Goal: Find specific page/section: Find specific page/section

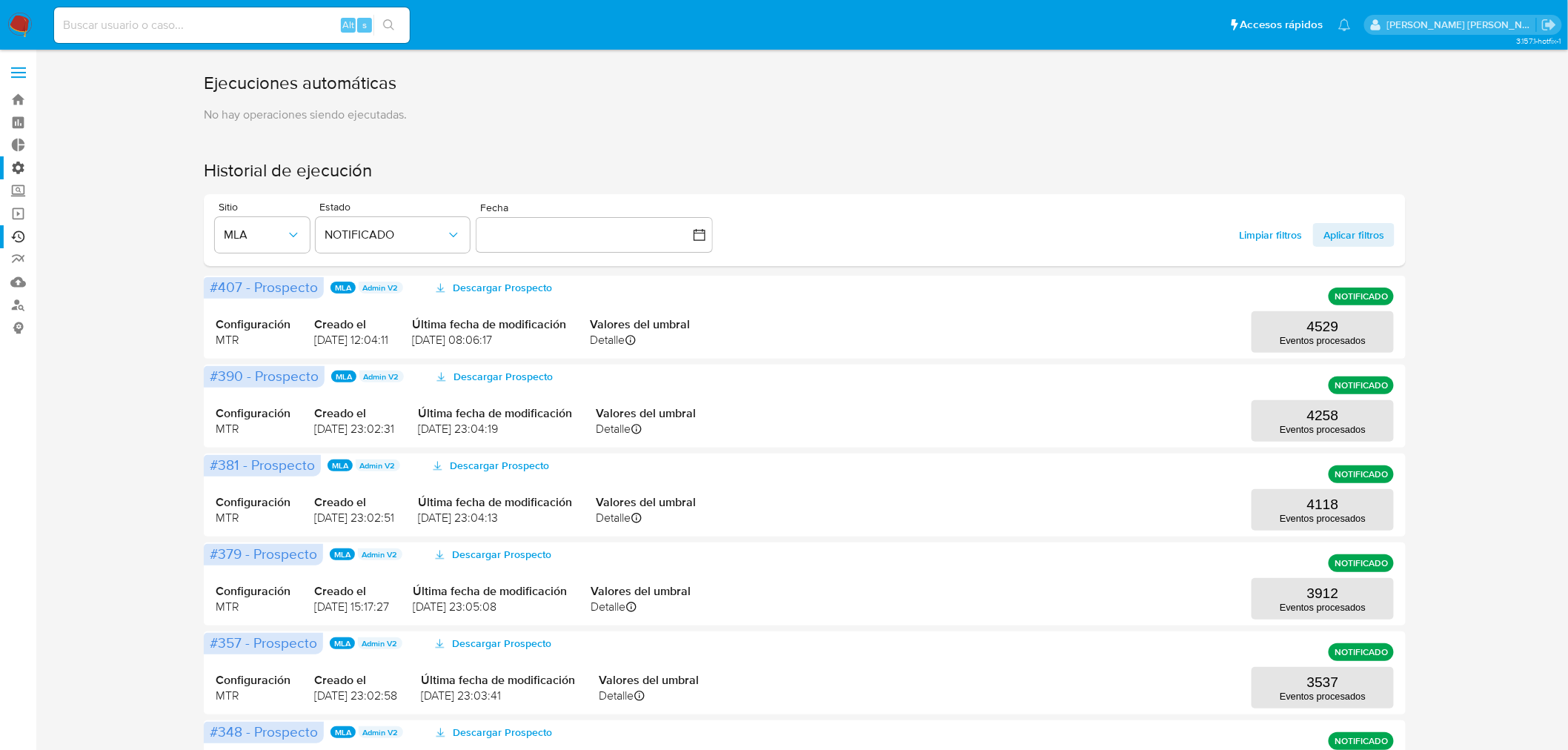
click at [24, 171] on label "Administración" at bounding box center [88, 167] width 177 height 23
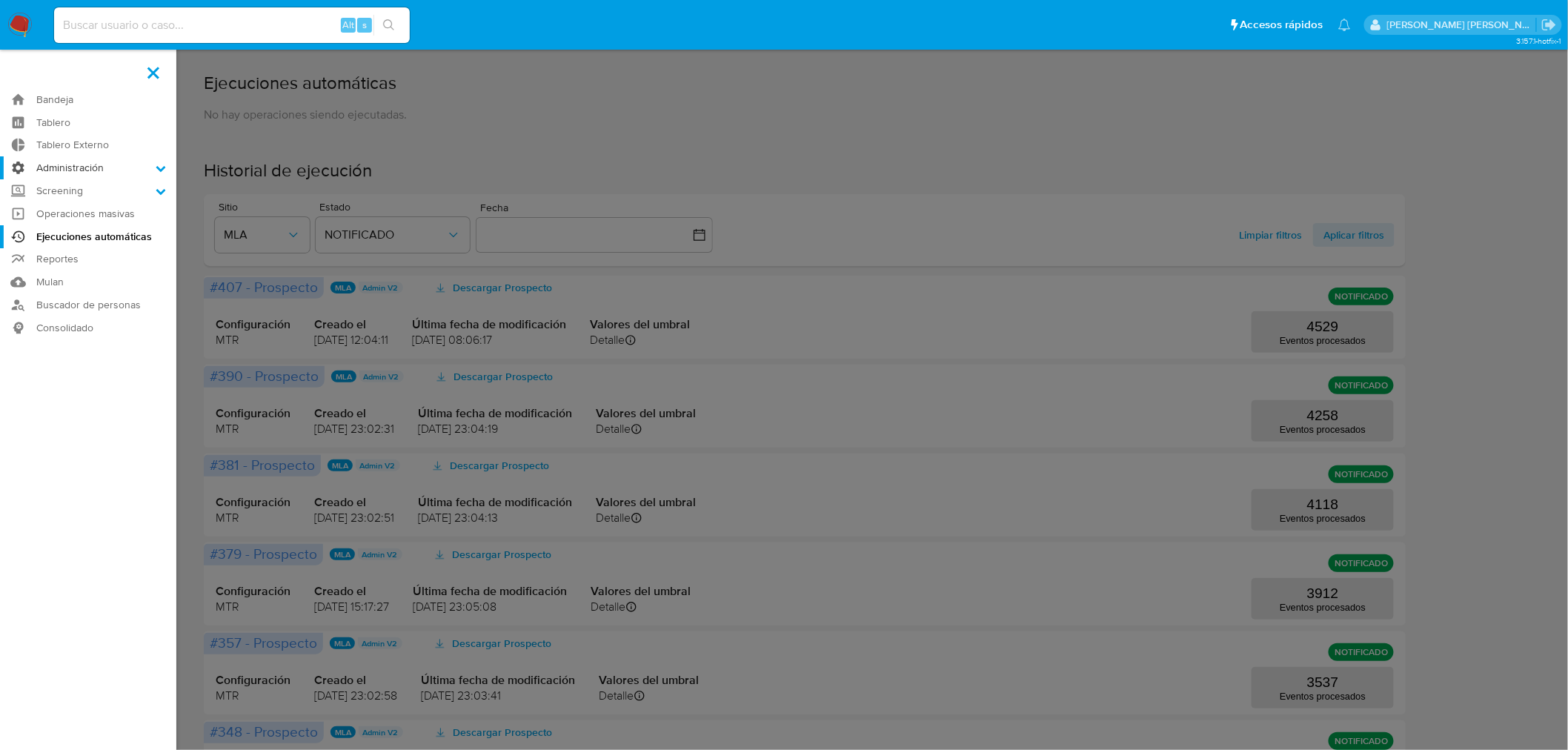
click at [0, 0] on input "Administración" at bounding box center [0, 0] width 0 height 0
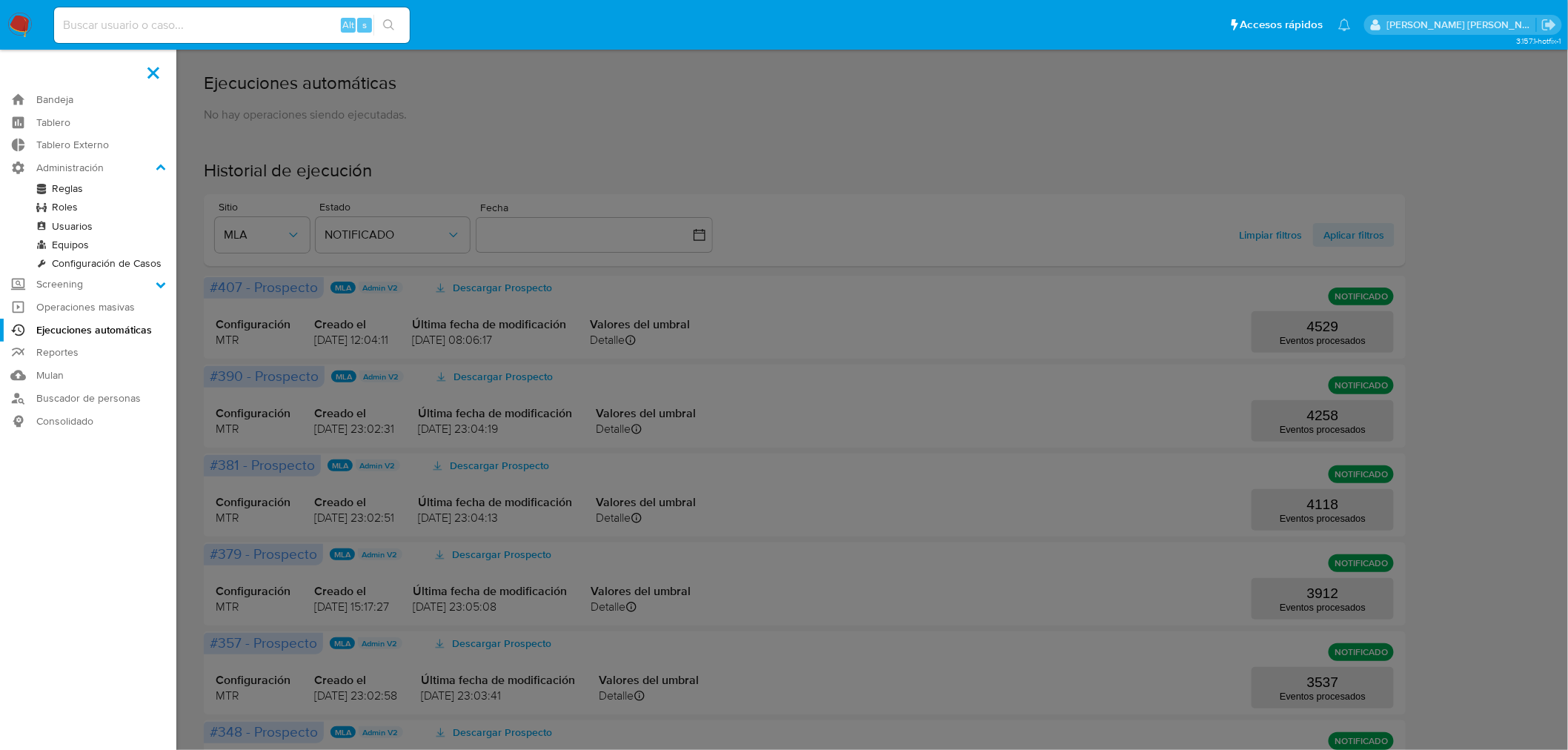
click at [62, 186] on link "Reglas" at bounding box center [88, 189] width 177 height 18
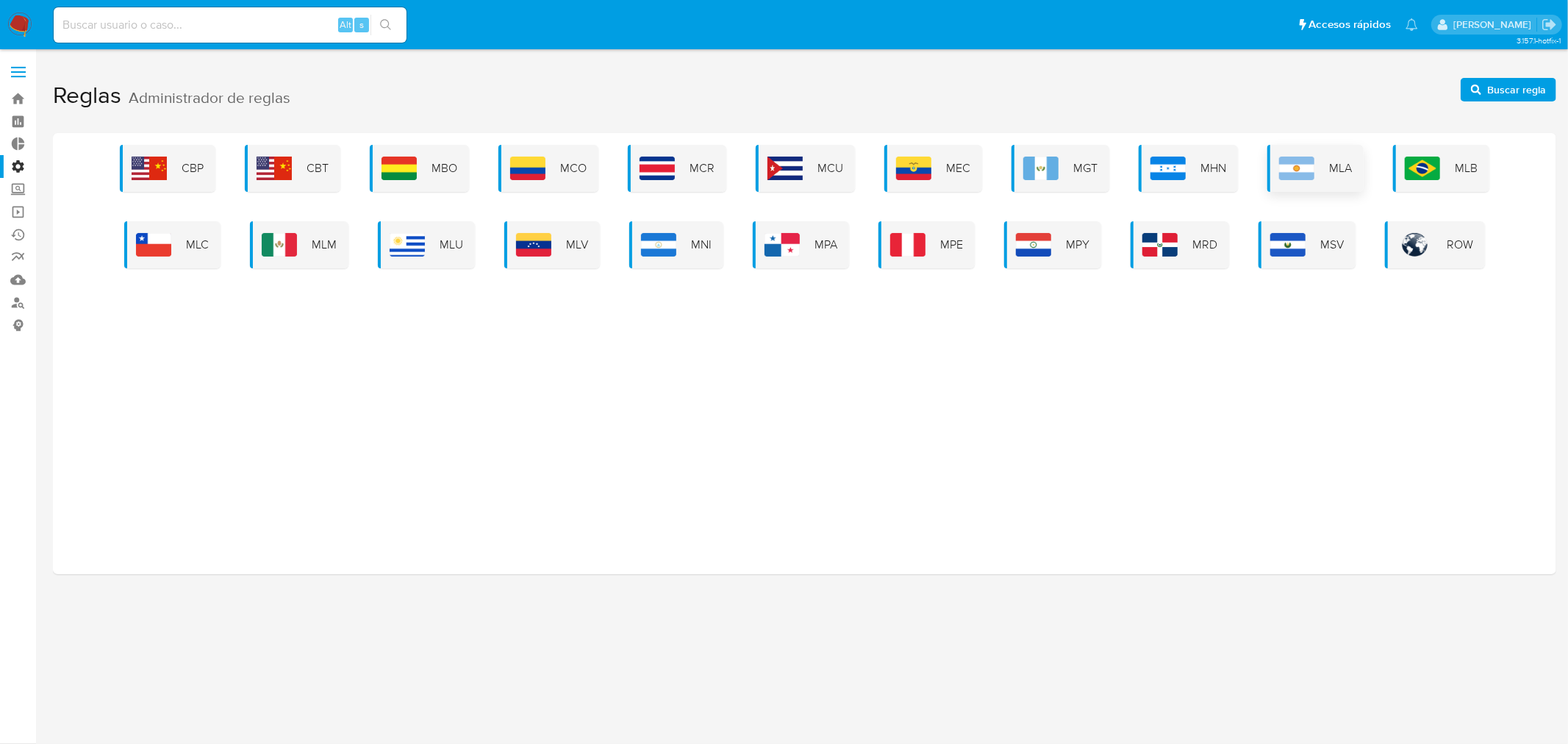
click at [1312, 172] on img at bounding box center [1297, 168] width 36 height 24
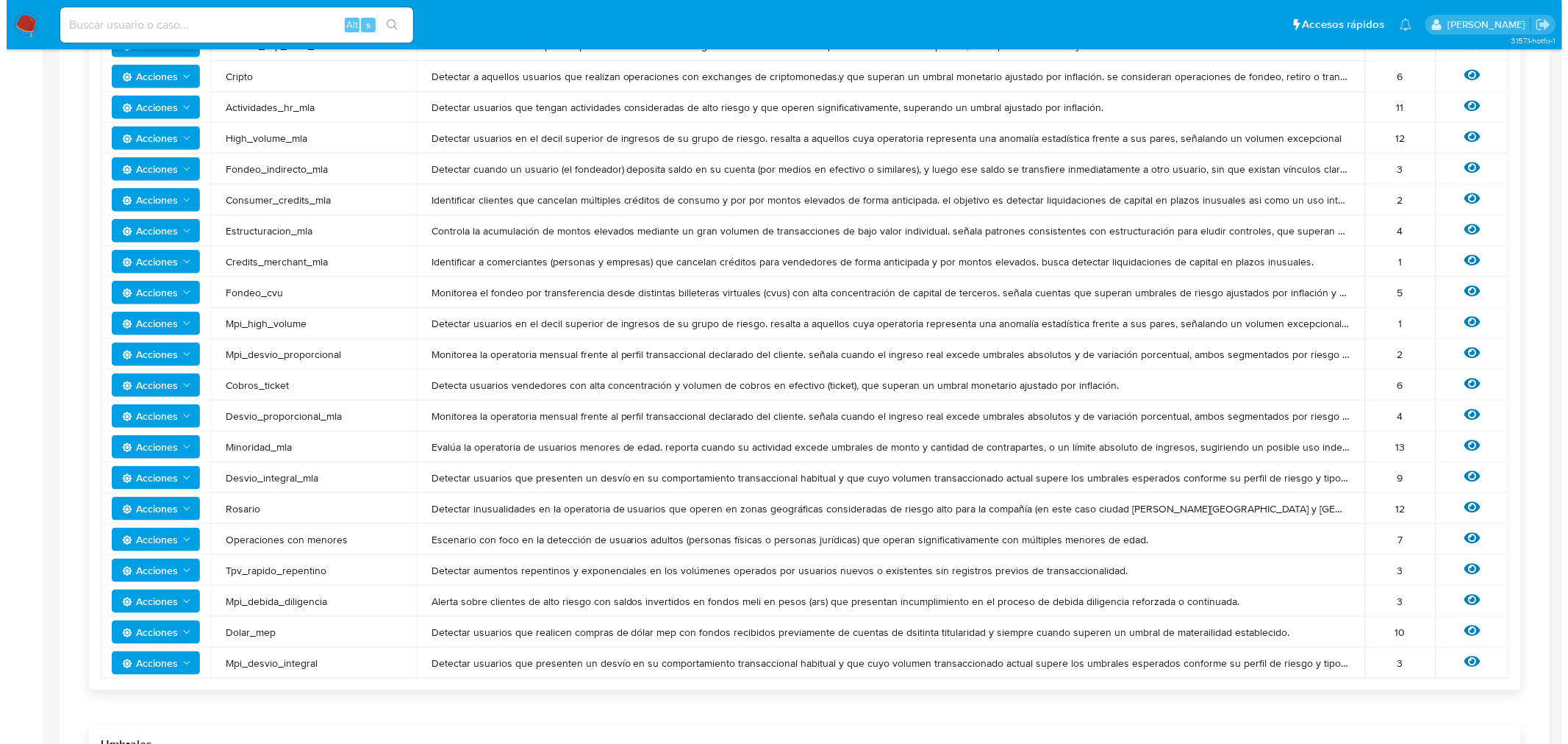
scroll to position [408, 0]
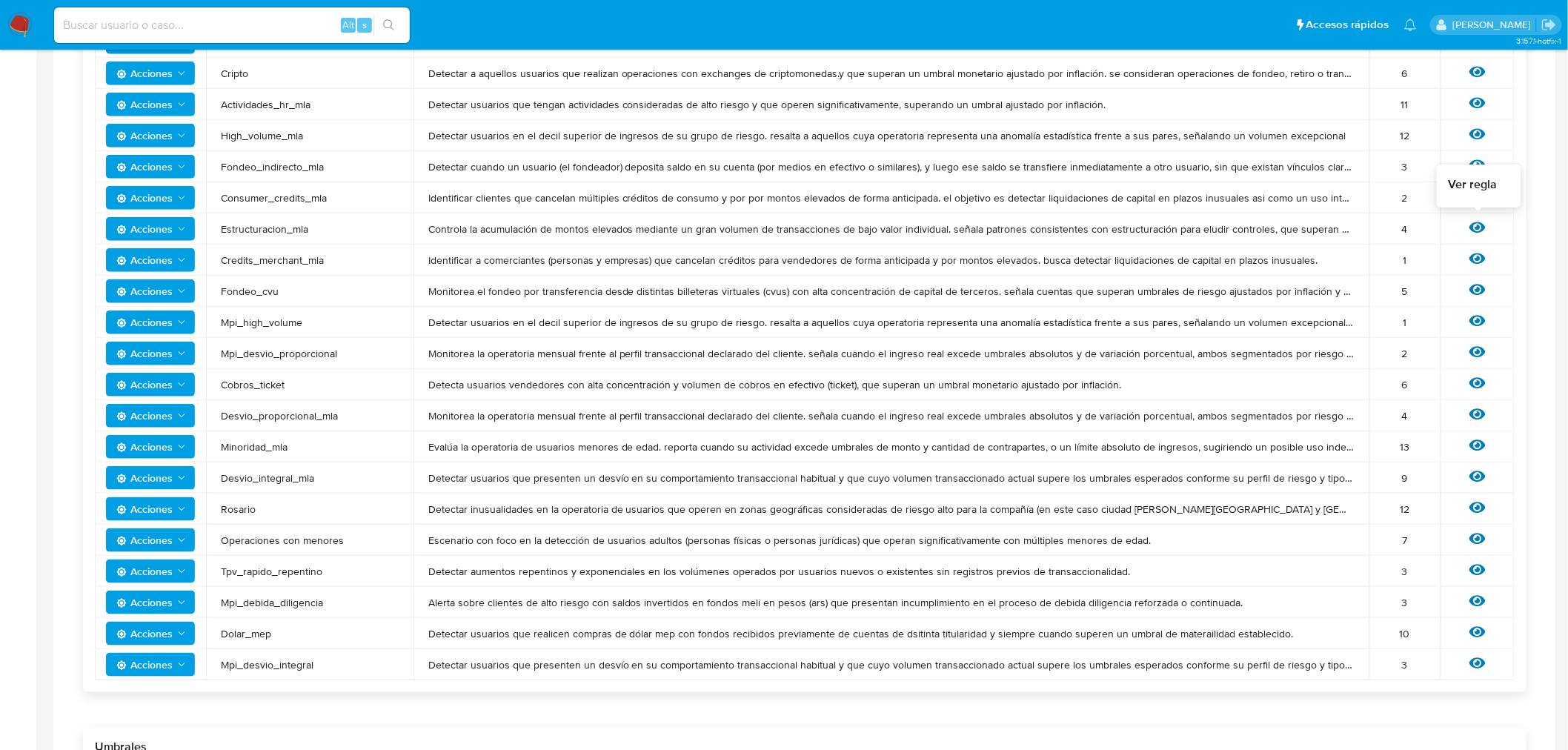
click at [1477, 219] on icon at bounding box center [1478, 227] width 17 height 17
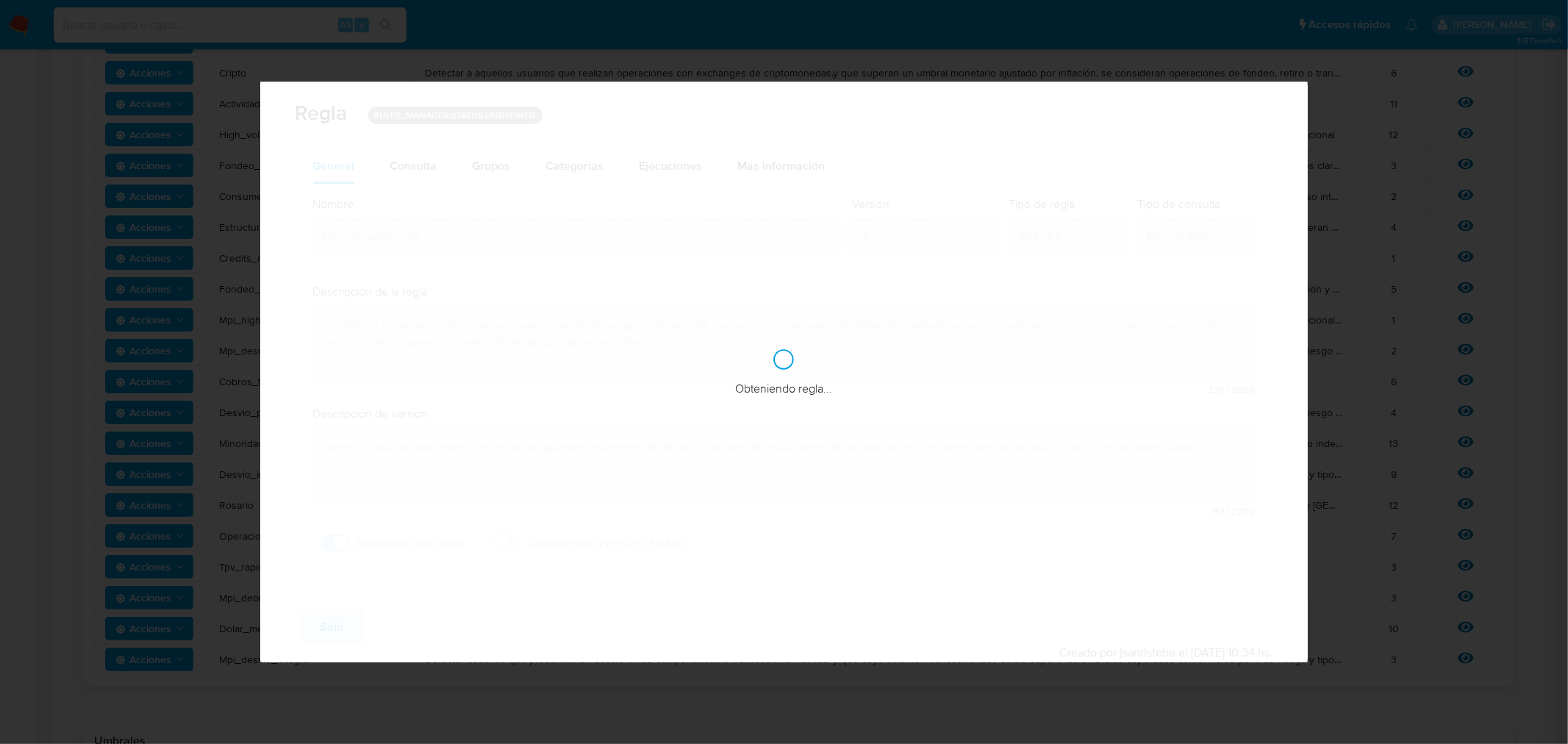
checkbox input "true"
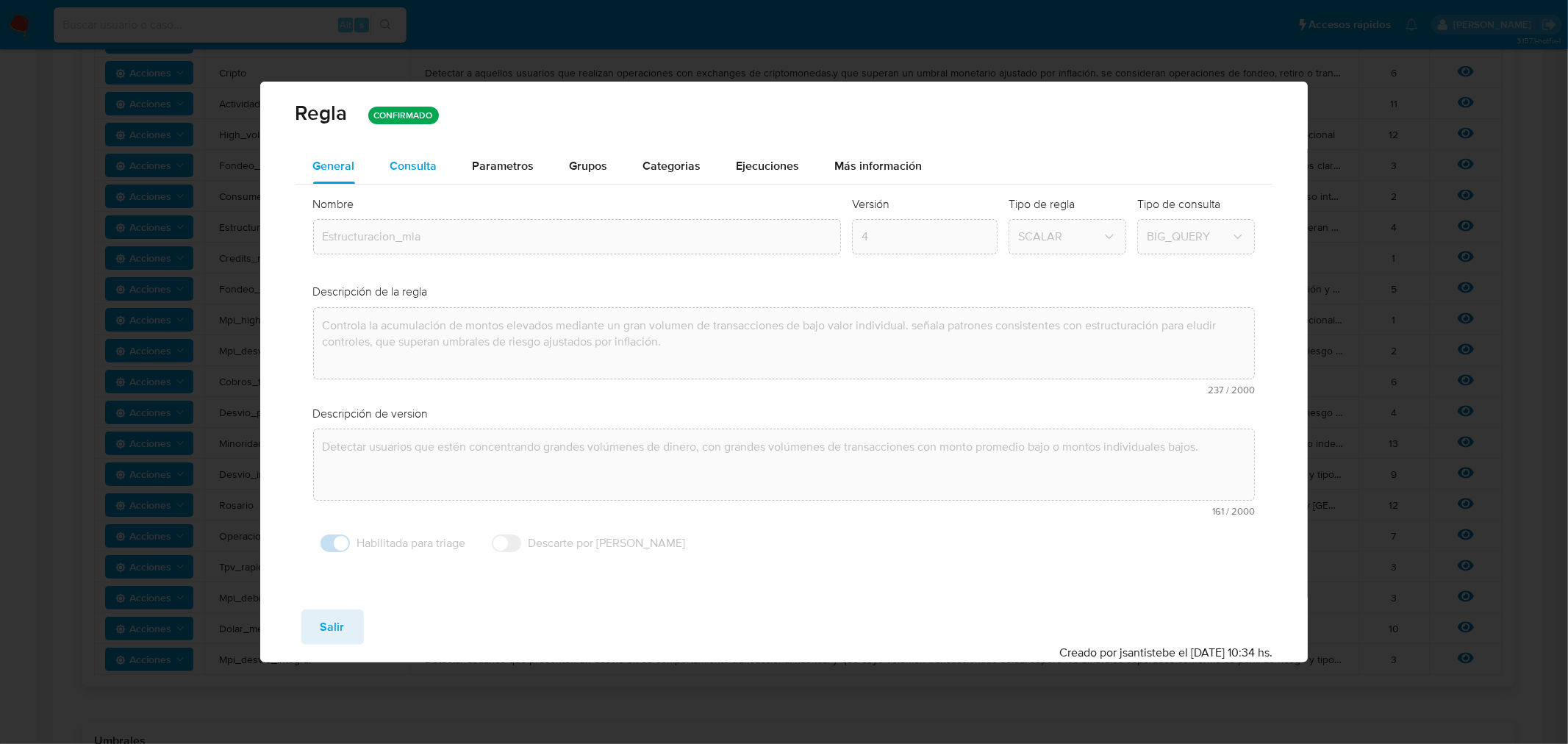
click at [416, 173] on span "Consulta" at bounding box center [415, 165] width 47 height 17
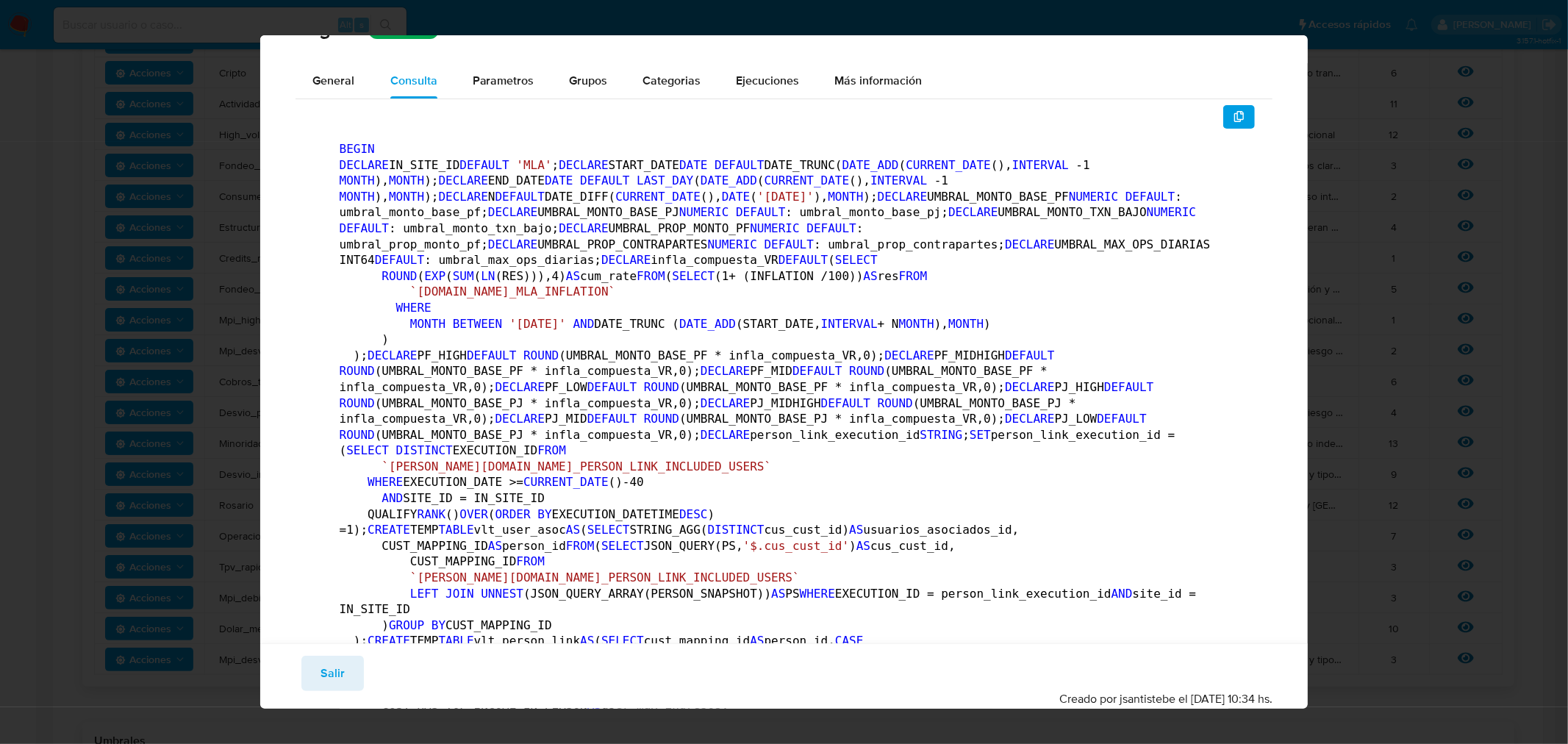
scroll to position [0, 0]
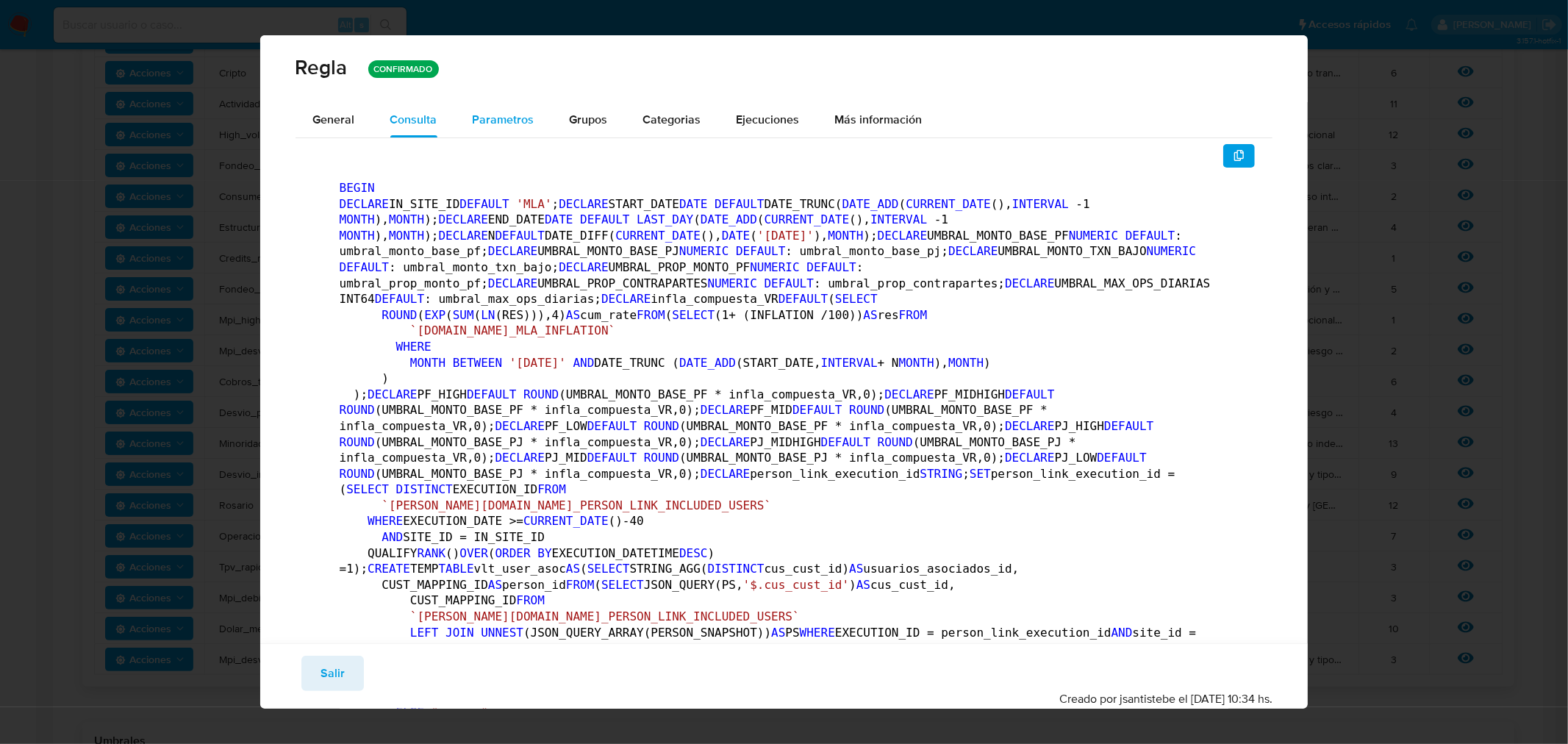
click at [499, 122] on span "Parametros" at bounding box center [504, 120] width 62 height 17
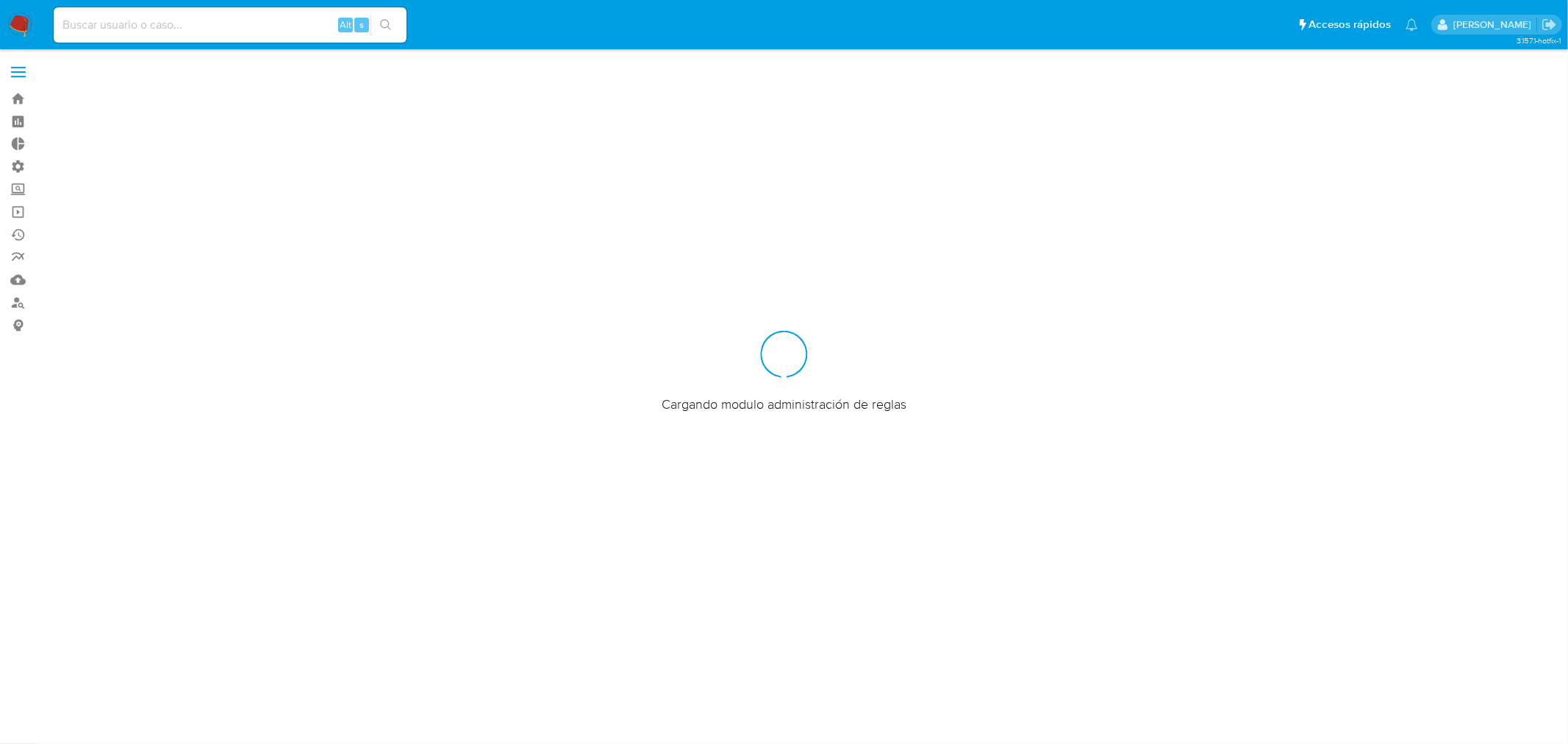
click at [189, 30] on input at bounding box center [230, 25] width 353 height 19
paste input "whCc0bmICBUlIrjIAOF82aGp"
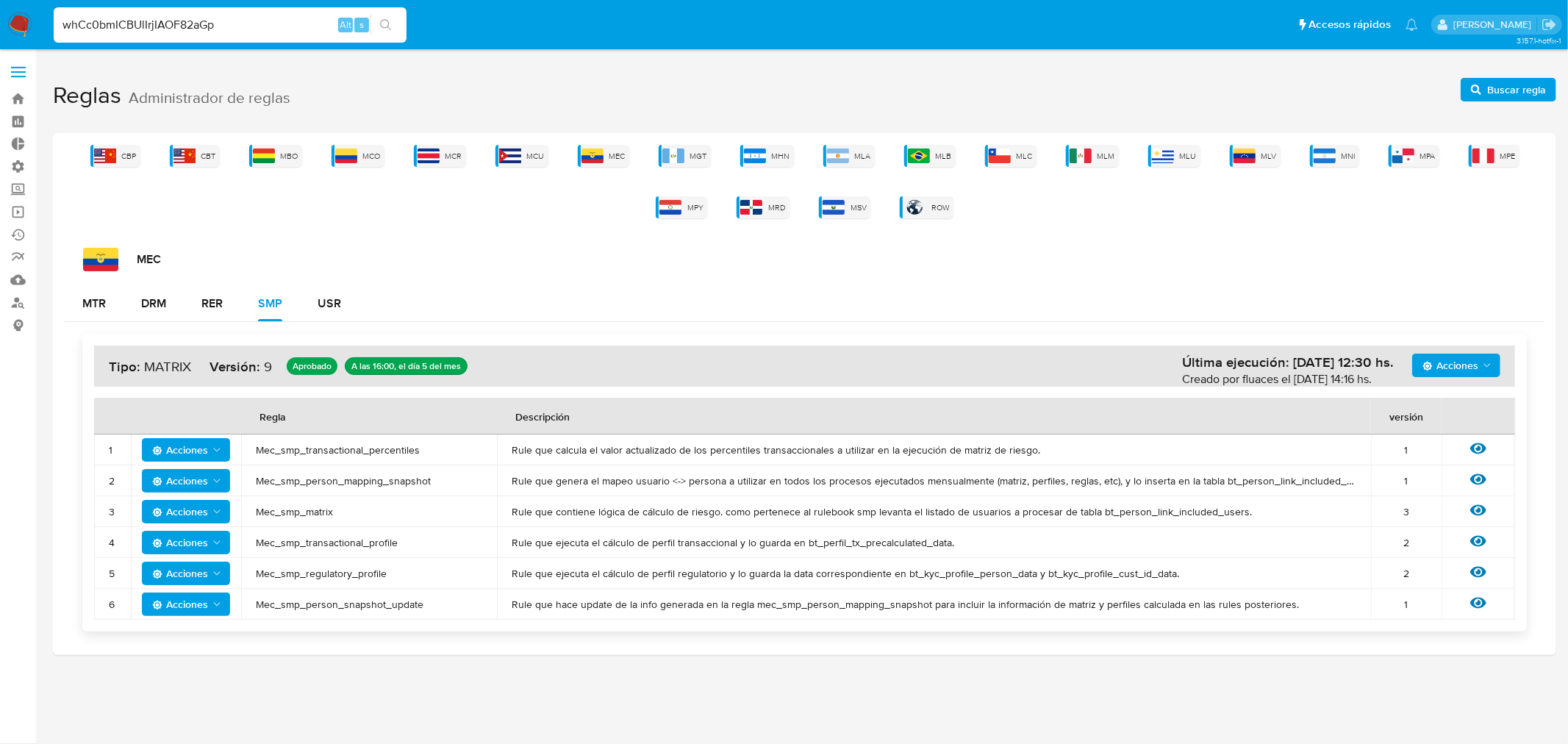
type input "whCc0bmICBUlIrjIAOF82aGp"
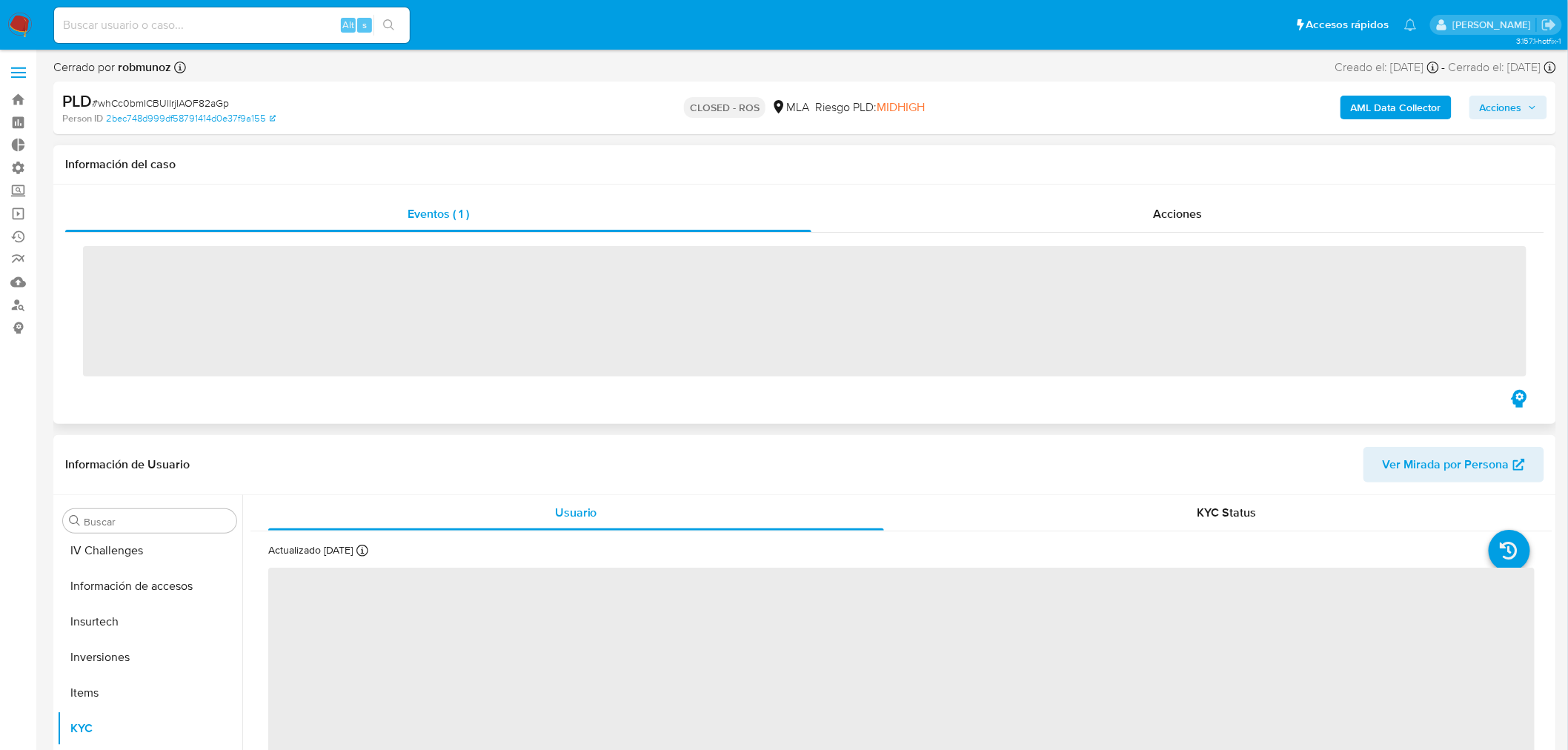
scroll to position [697, 0]
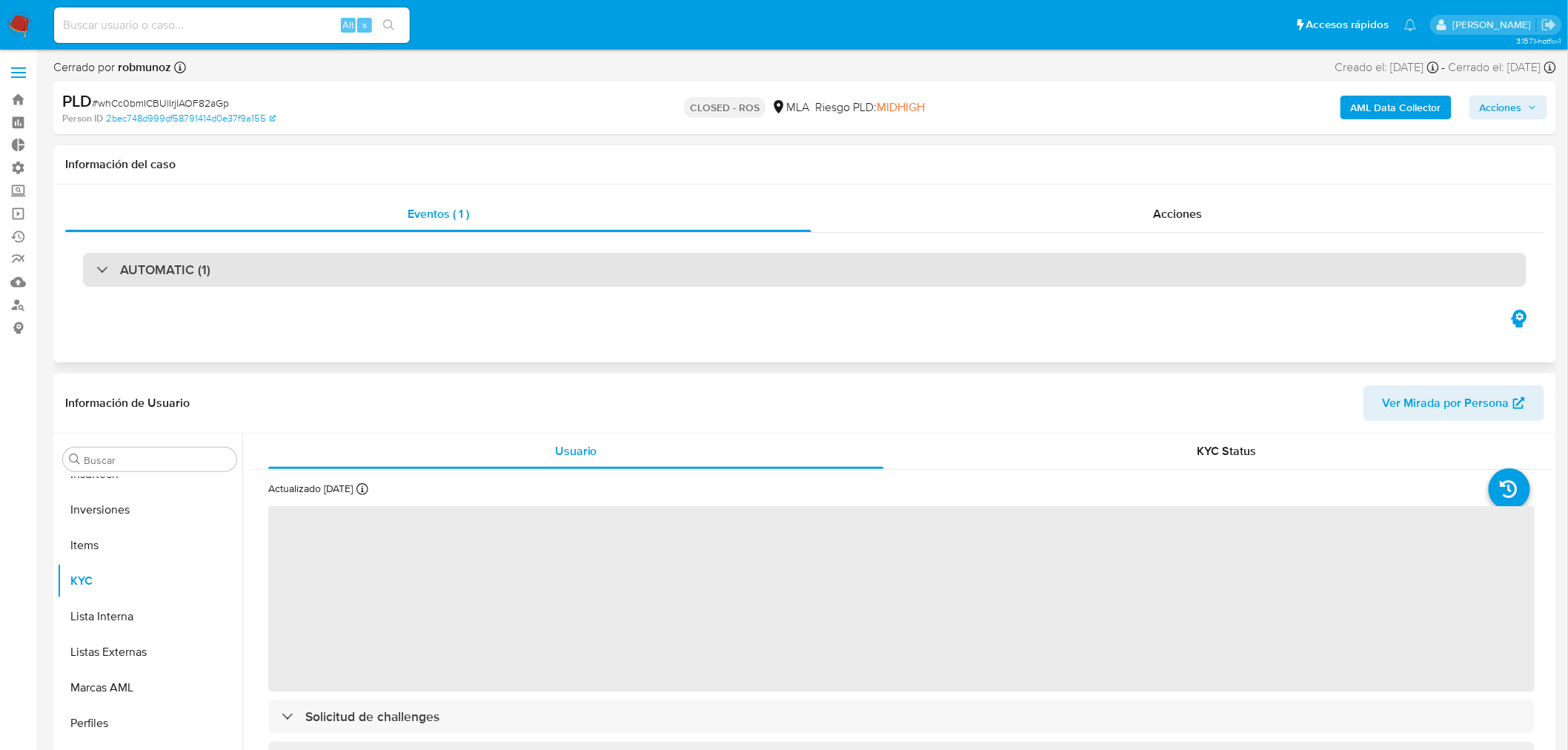
click at [167, 271] on h3 "AUTOMATIC (1)" at bounding box center [165, 270] width 90 height 17
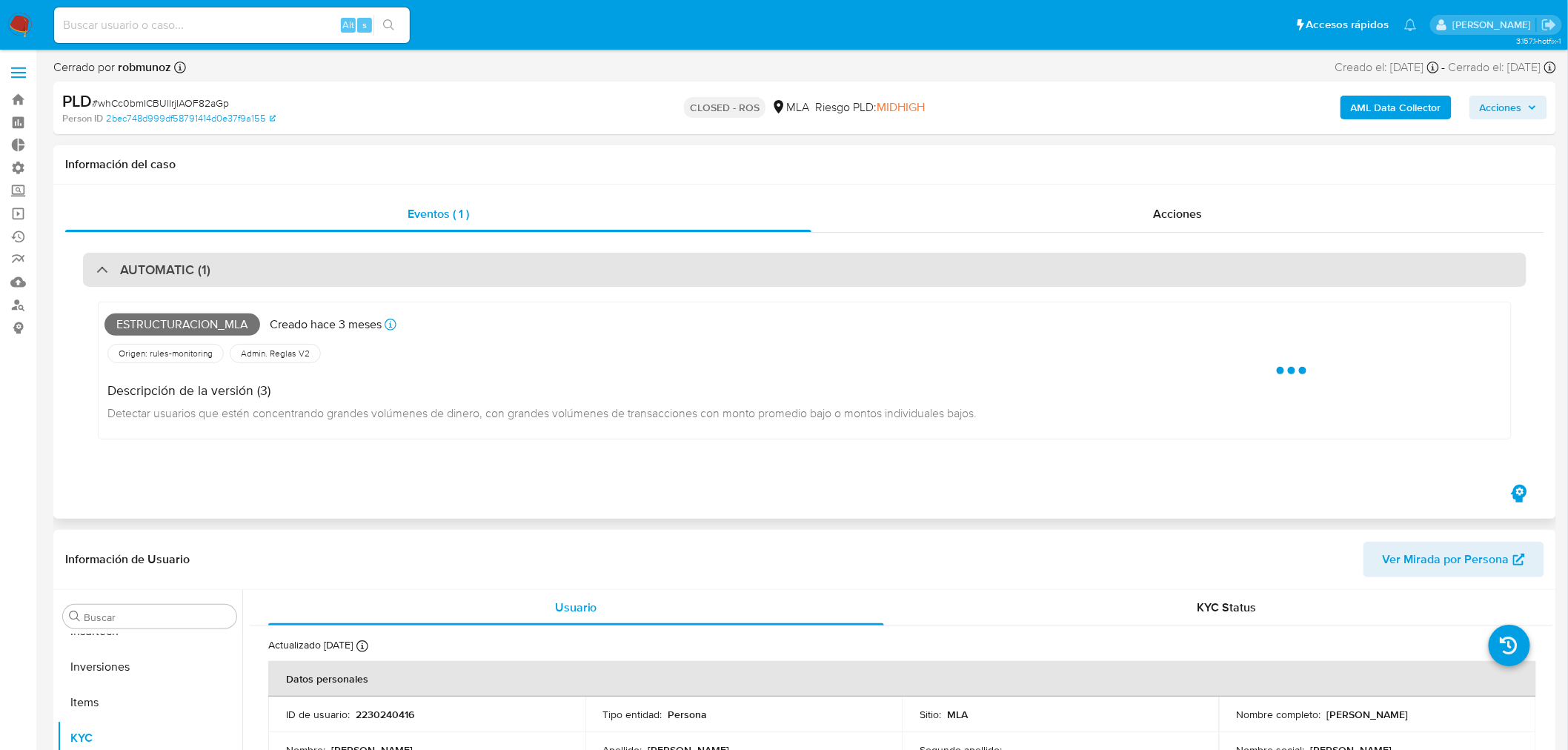
select select "10"
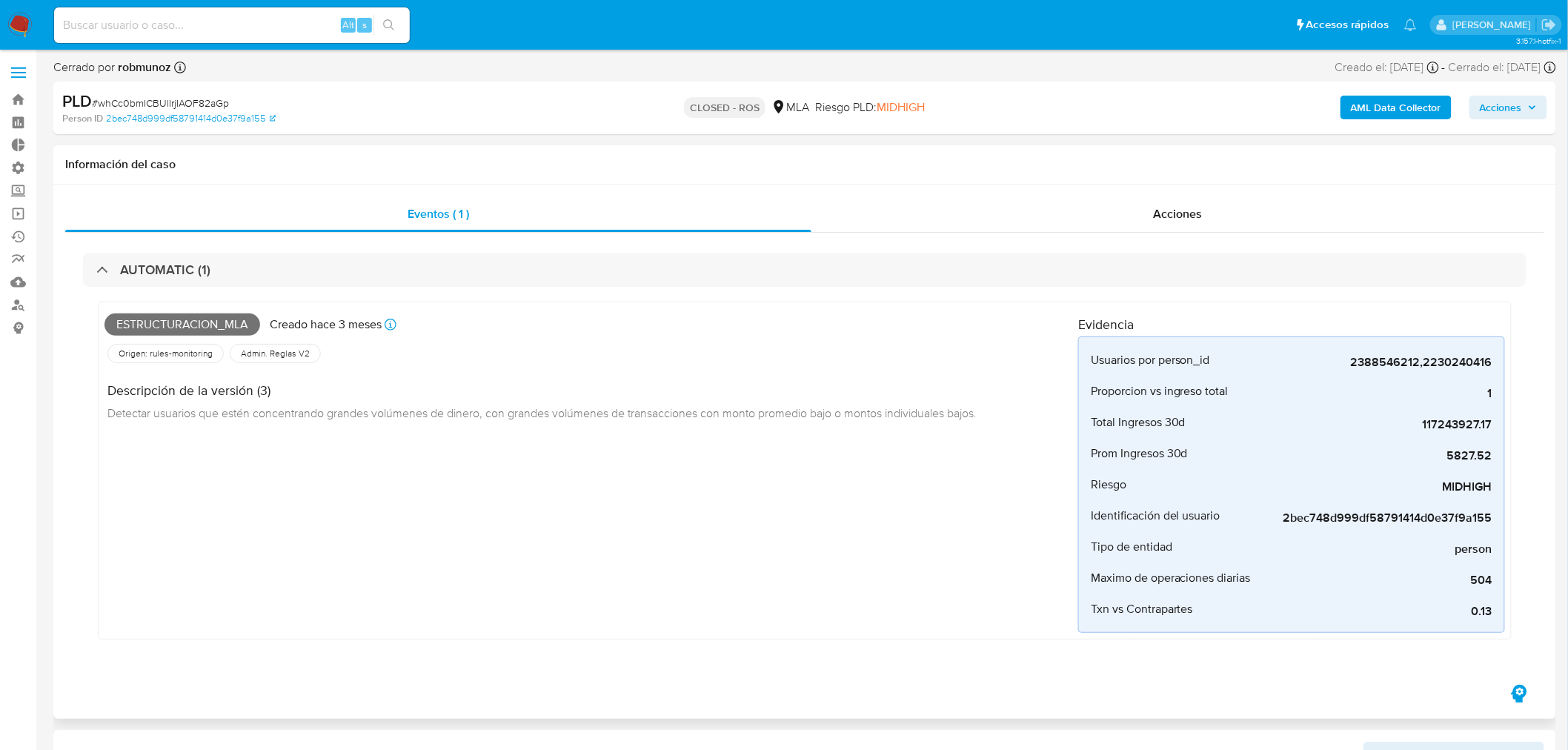
click at [1521, 546] on div "Estructuracion_mla Creado hace 3 meses Creado: 12/06/2025 03:24:58 Origen: rule…" at bounding box center [804, 474] width 1443 height 375
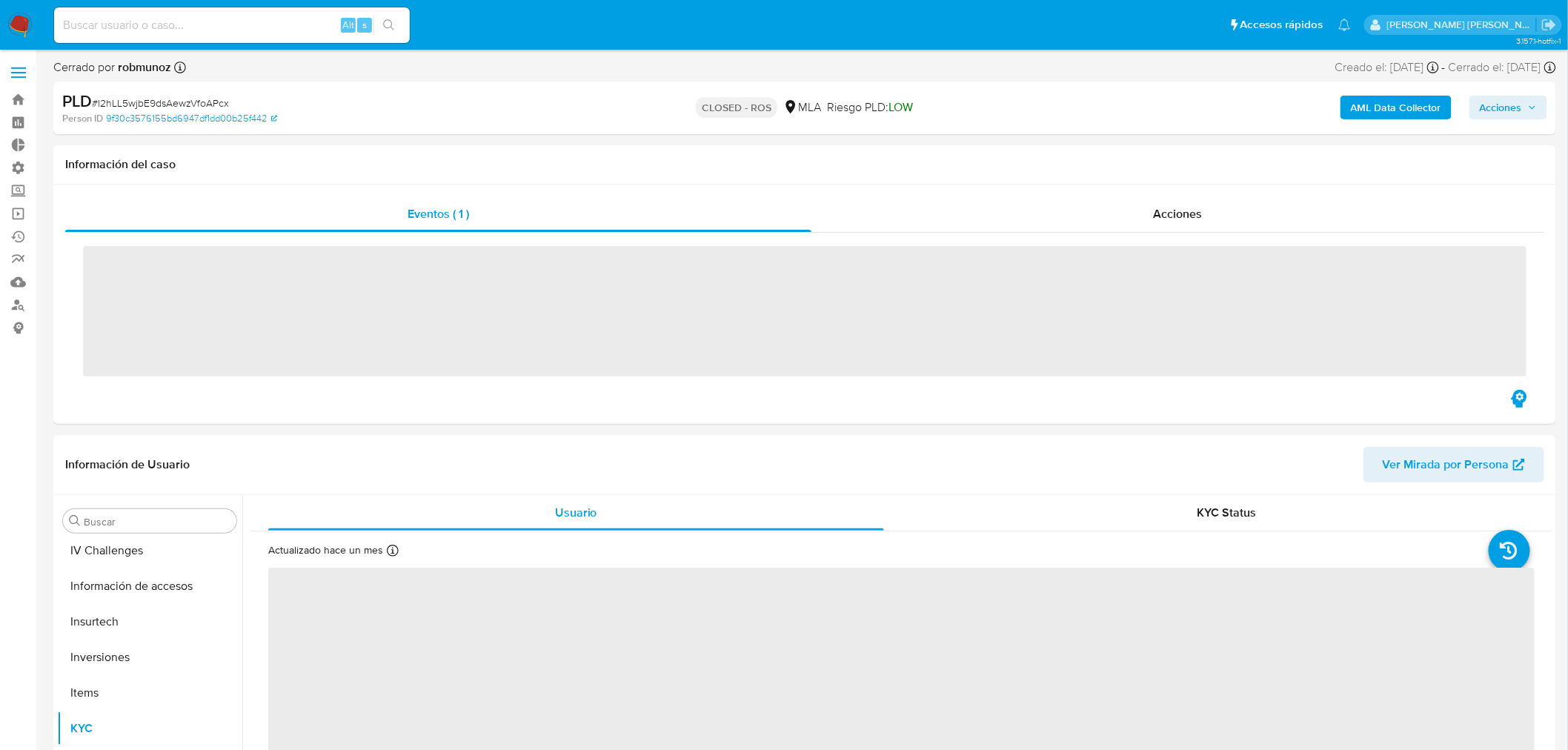
scroll to position [697, 0]
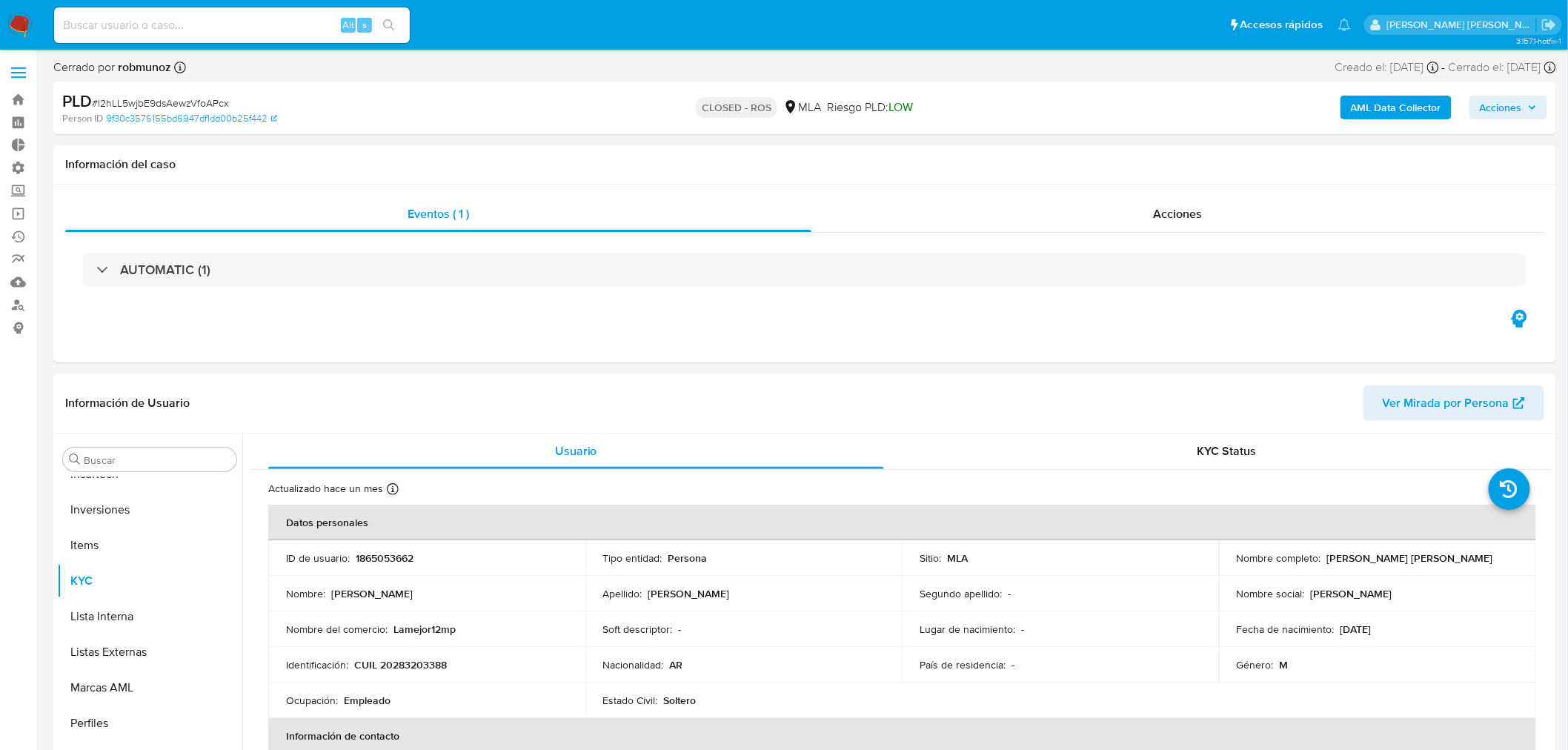
select select "10"
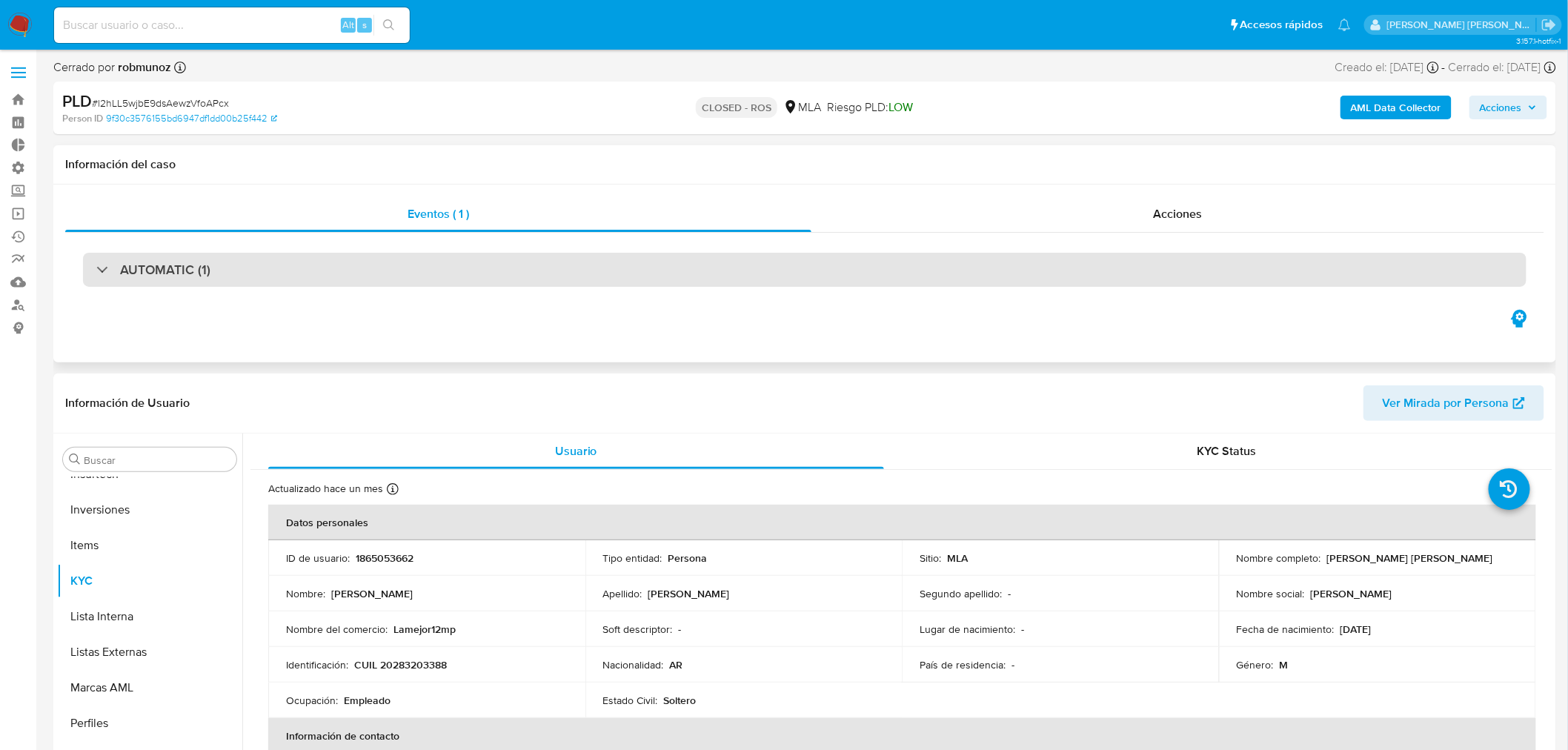
click at [185, 253] on div "AUTOMATIC (1)" at bounding box center [804, 270] width 1443 height 34
